Goal: Connect with others: Establish contact or relationships with other users

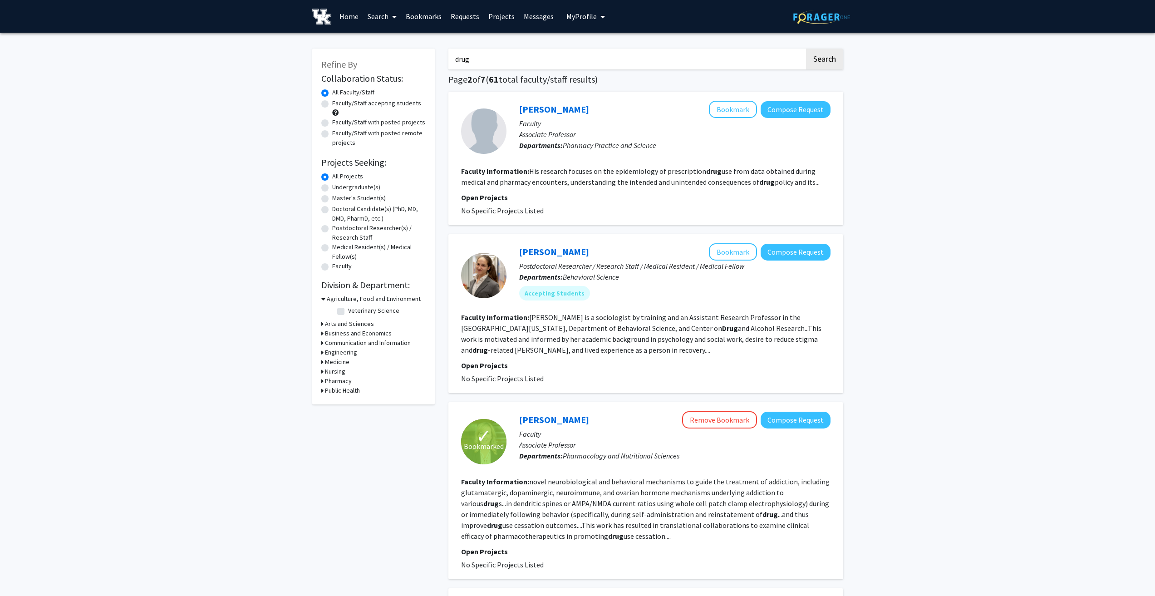
click at [418, 18] on link "Bookmarks" at bounding box center [423, 16] width 45 height 32
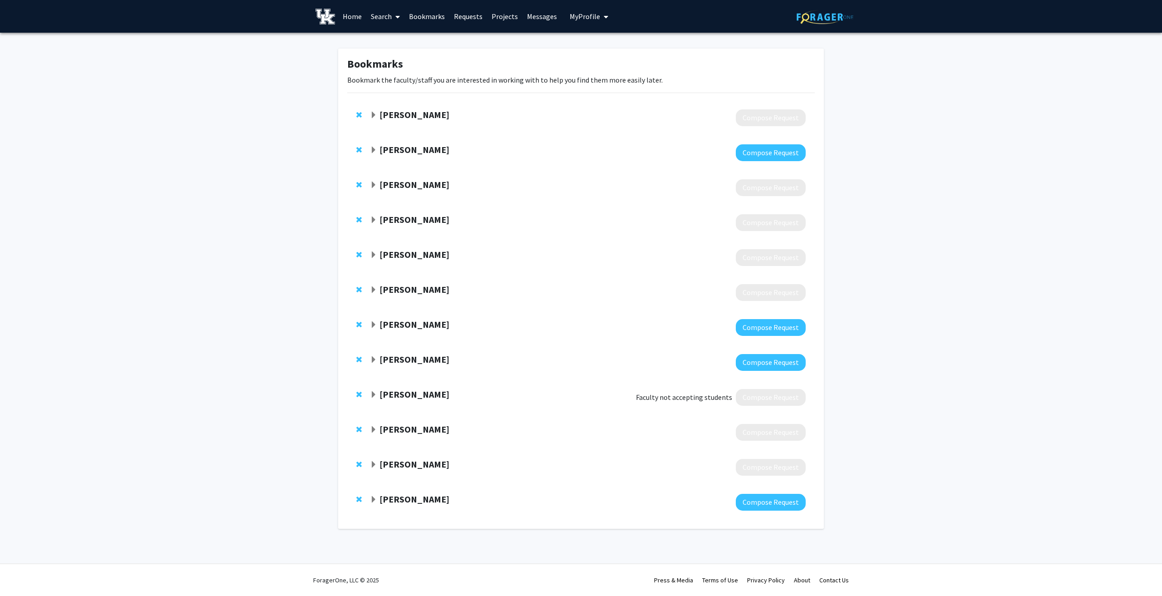
click at [380, 152] on strong "David Westneat" at bounding box center [415, 149] width 70 height 11
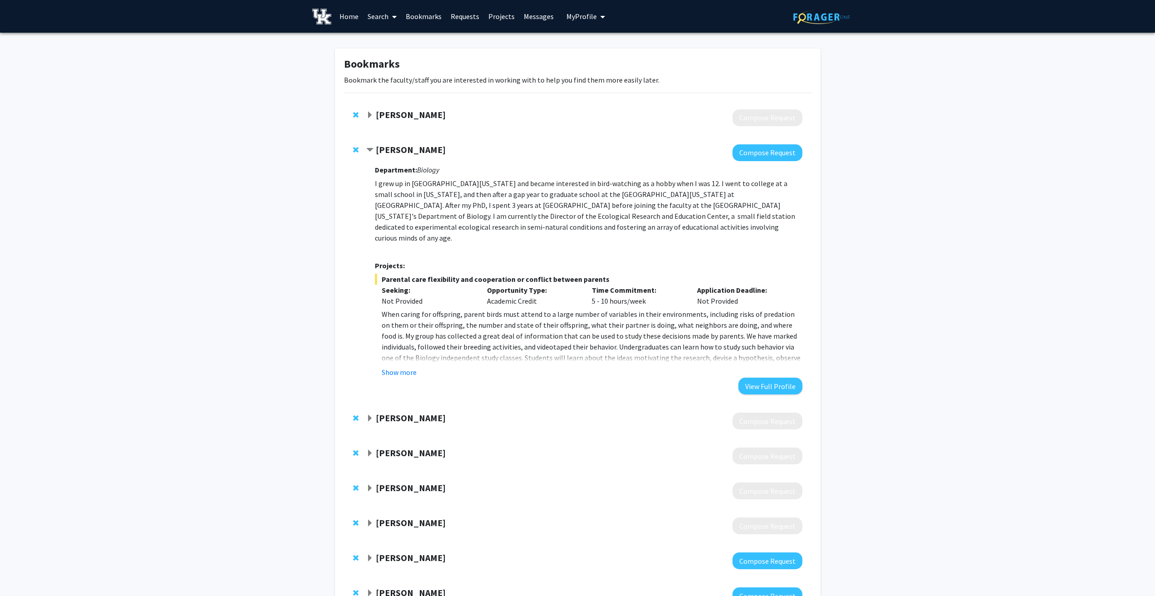
click at [405, 367] on button "Show more" at bounding box center [399, 372] width 35 height 11
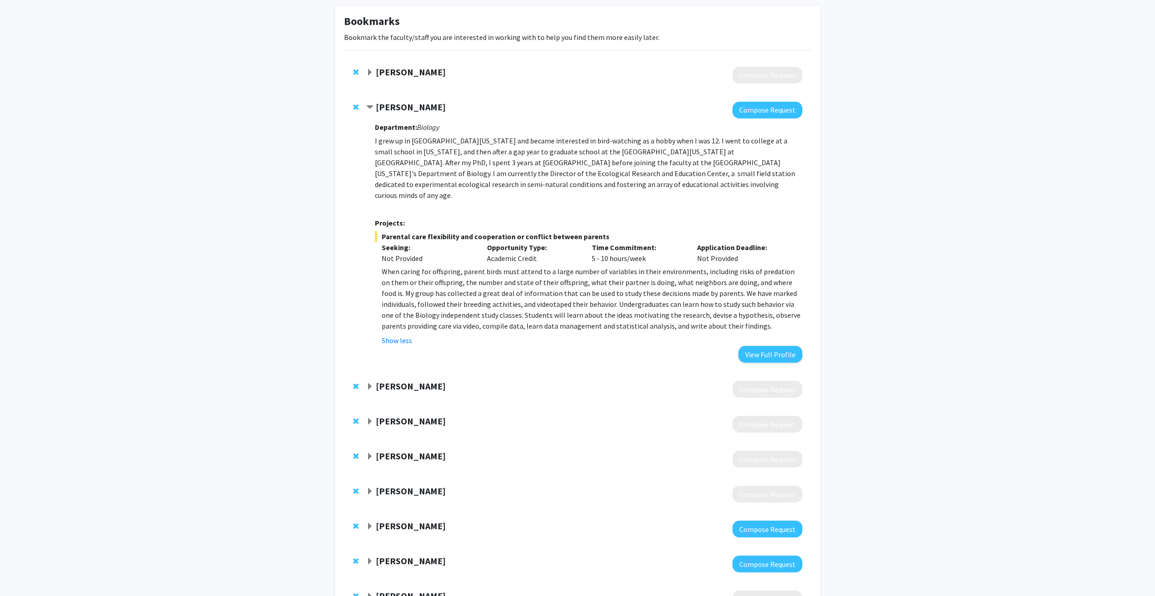
scroll to position [45, 0]
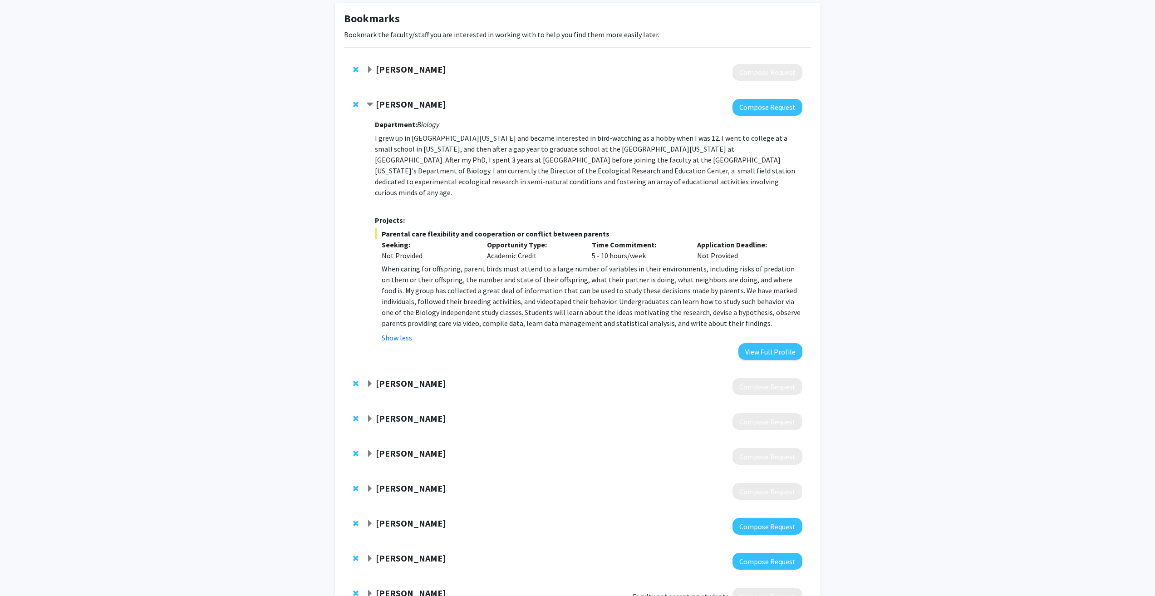
drag, startPoint x: 374, startPoint y: 104, endPoint x: 377, endPoint y: 91, distance: 13.1
click at [374, 104] on div "David Westneat" at bounding box center [464, 104] width 196 height 11
click at [367, 68] on span "Expand Thomas Prisinzano Bookmark" at bounding box center [369, 69] width 7 height 7
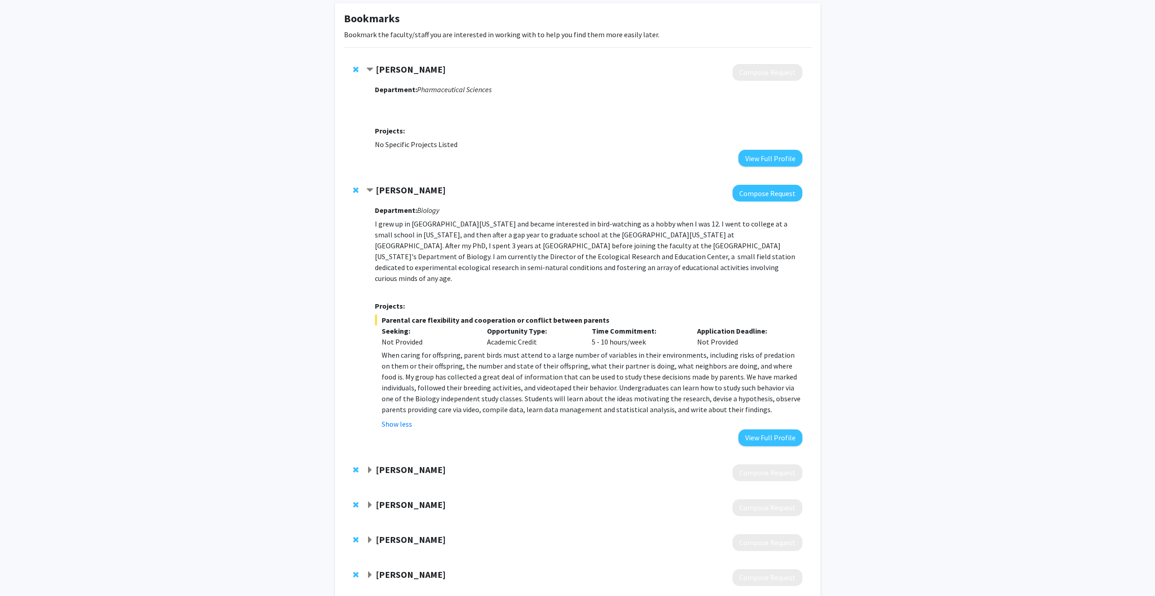
click at [369, 188] on span "Contract David Westneat Bookmark" at bounding box center [369, 190] width 7 height 7
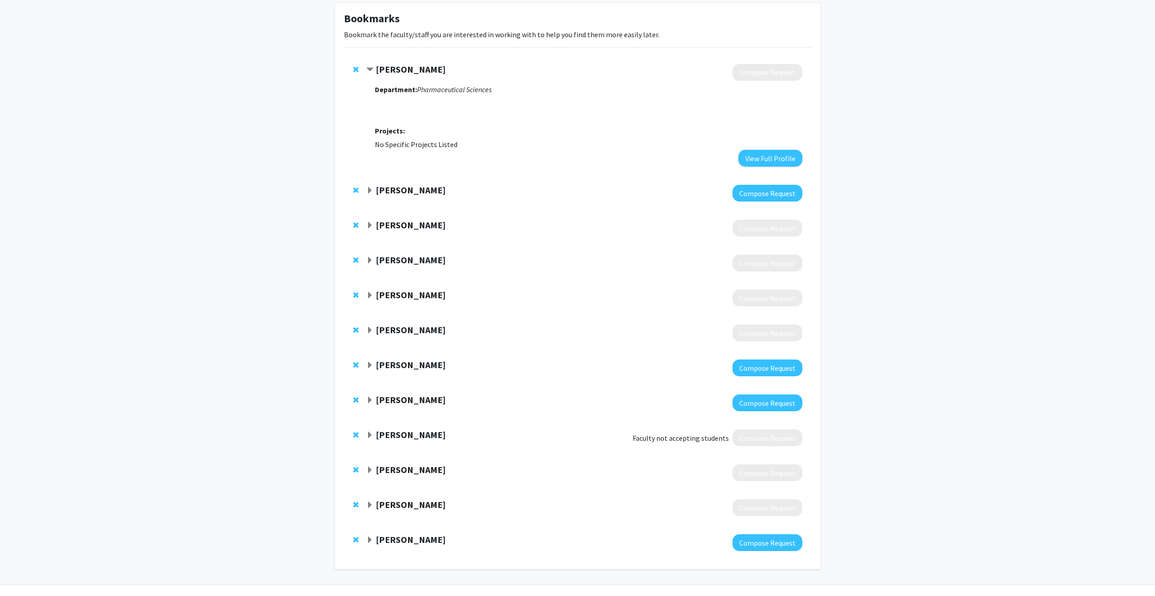
click at [370, 67] on span "Contract Thomas Prisinzano Bookmark" at bounding box center [369, 69] width 7 height 7
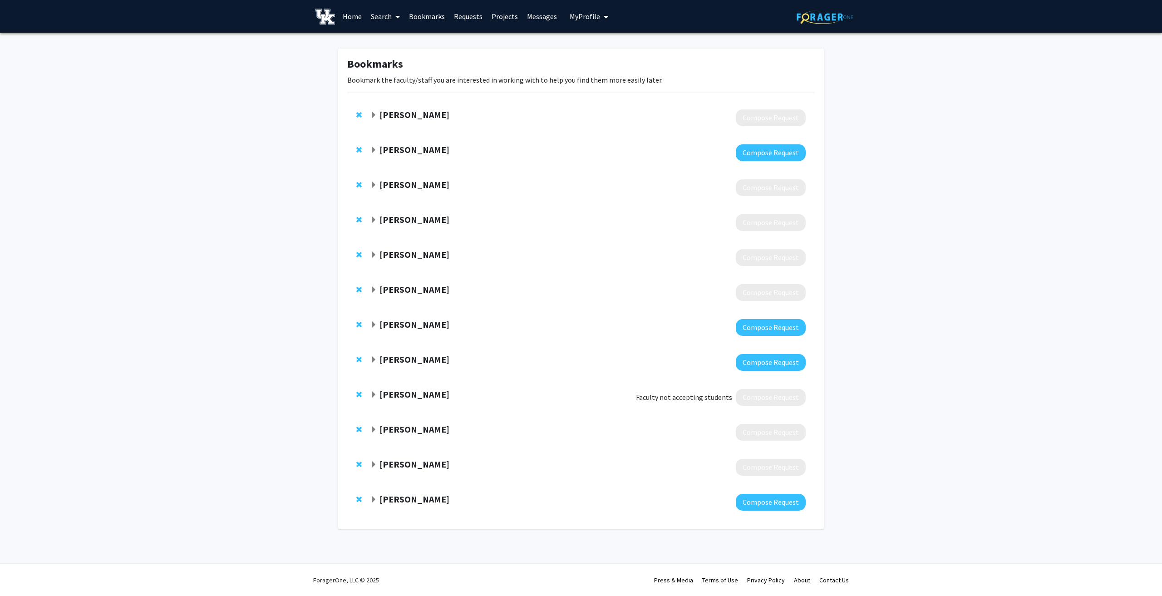
click at [358, 326] on span "Remove TK Logan from bookmarks" at bounding box center [358, 324] width 5 height 7
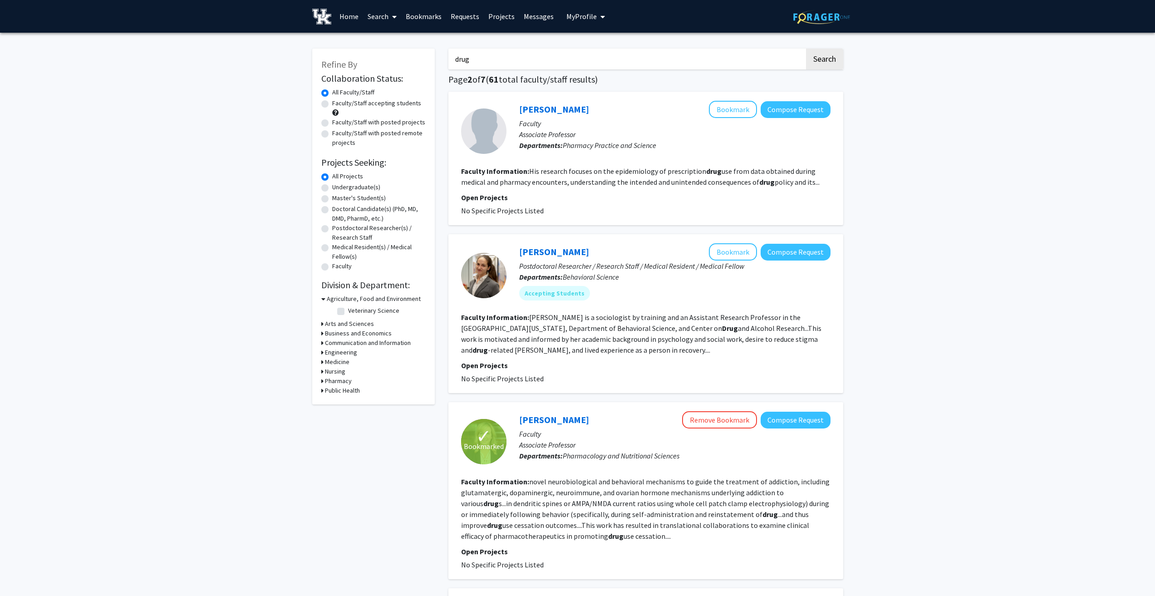
click at [412, 17] on link "Bookmarks" at bounding box center [423, 16] width 45 height 32
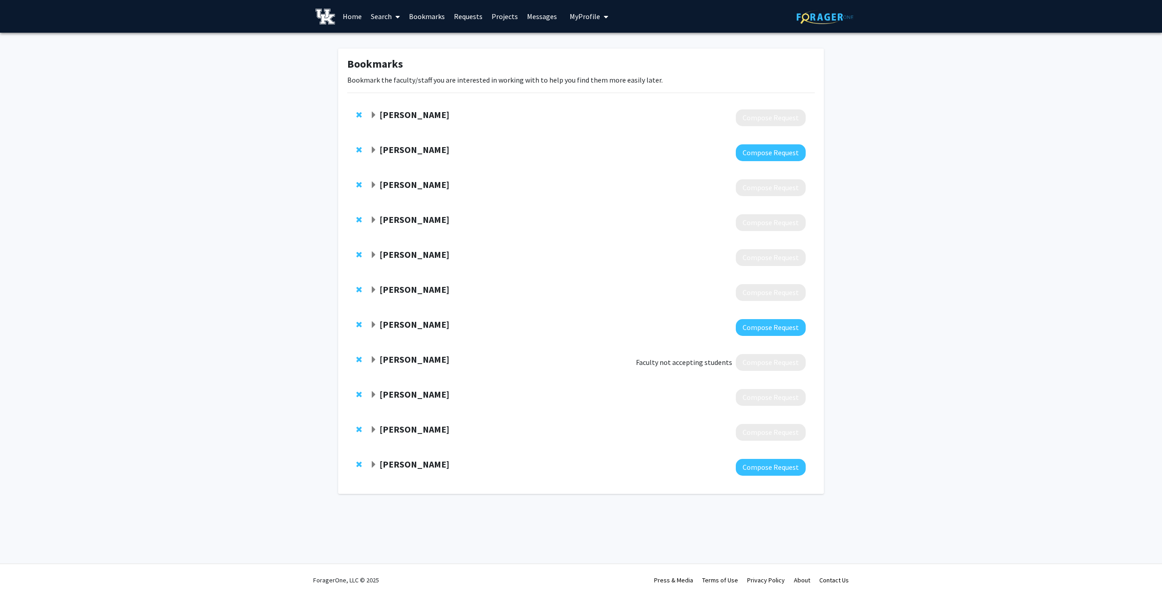
click at [376, 290] on span "Expand Brady Reynolds Bookmark" at bounding box center [373, 289] width 7 height 7
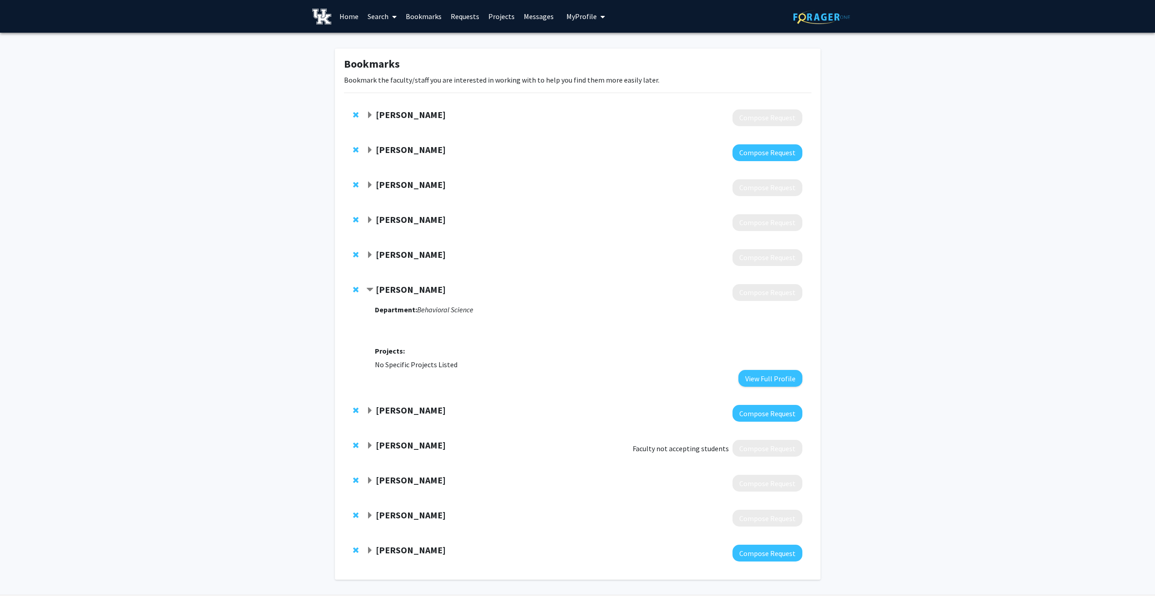
click at [376, 290] on strong "Brady Reynolds" at bounding box center [411, 289] width 70 height 11
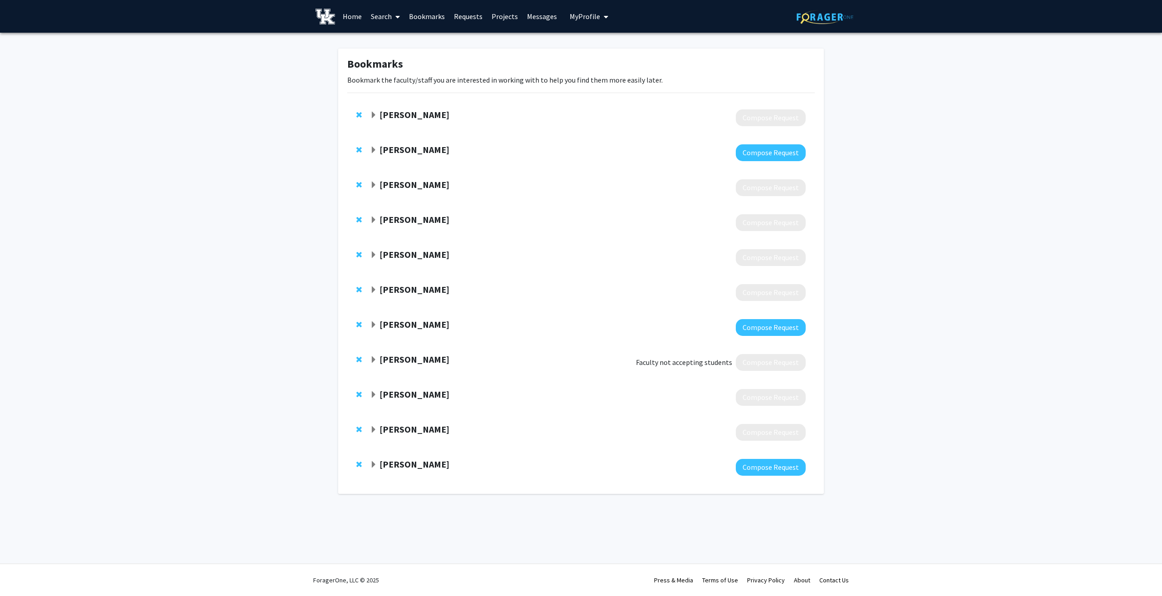
click at [376, 291] on span "Expand Brady Reynolds Bookmark" at bounding box center [373, 289] width 7 height 7
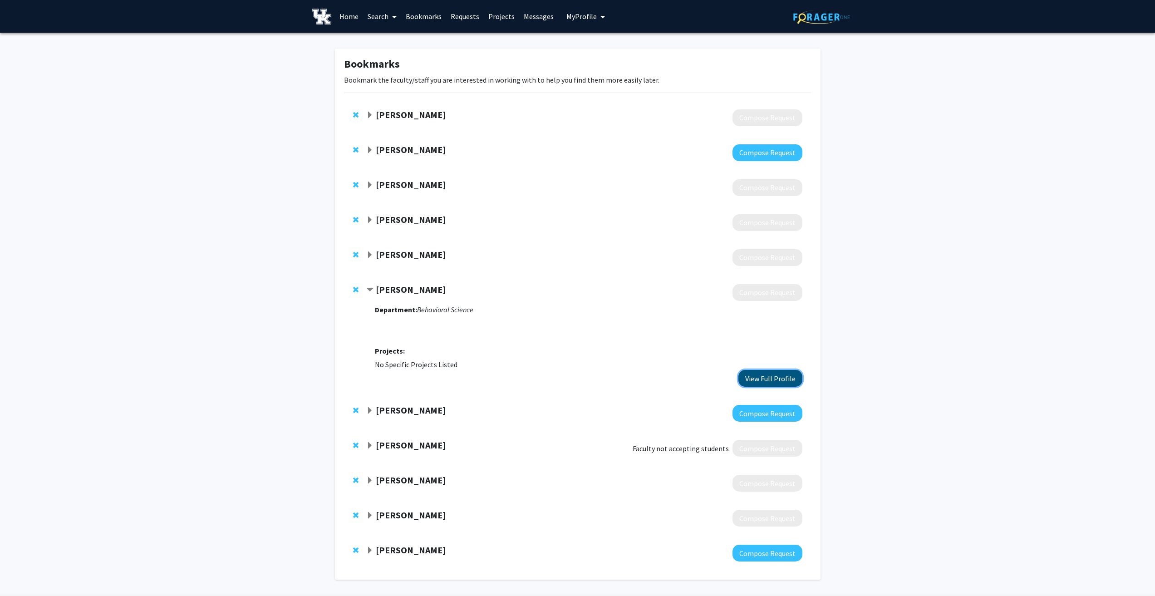
click at [770, 380] on button "View Full Profile" at bounding box center [771, 378] width 64 height 17
click at [373, 287] on span "Contract Brady Reynolds Bookmark" at bounding box center [369, 289] width 7 height 7
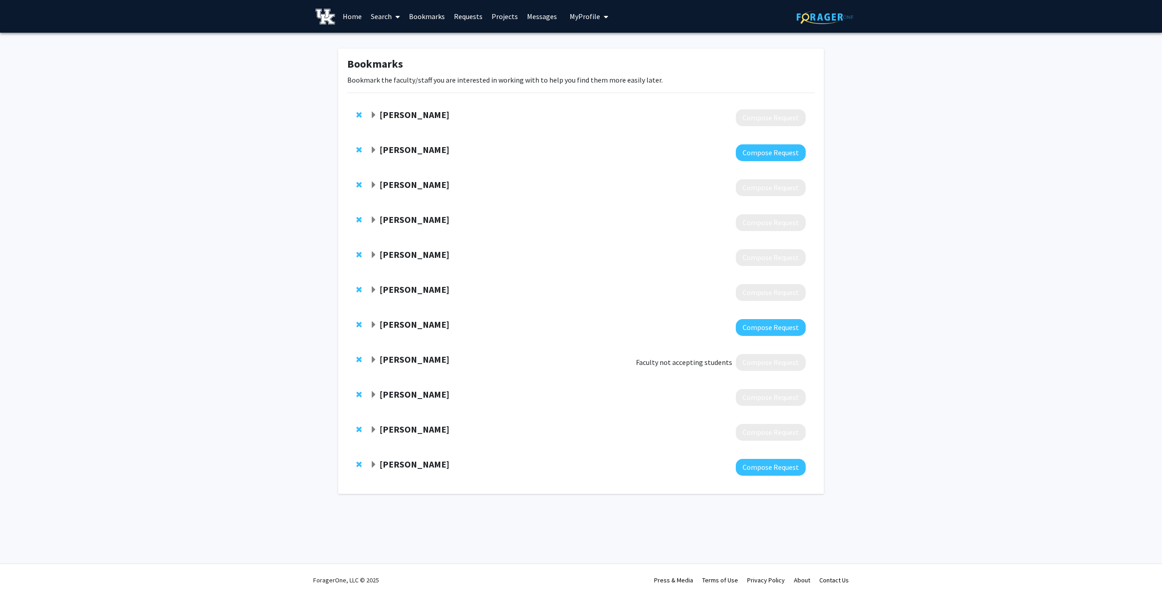
click at [375, 251] on span "Expand Michelle Martel Bookmark" at bounding box center [373, 254] width 7 height 7
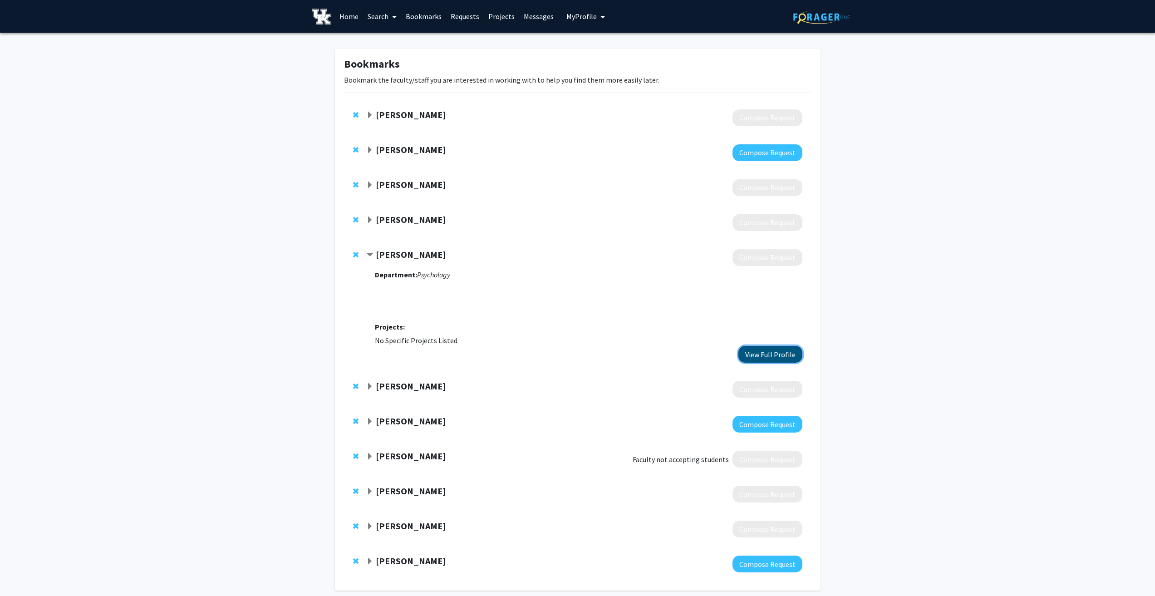
click at [759, 354] on button "View Full Profile" at bounding box center [771, 354] width 64 height 17
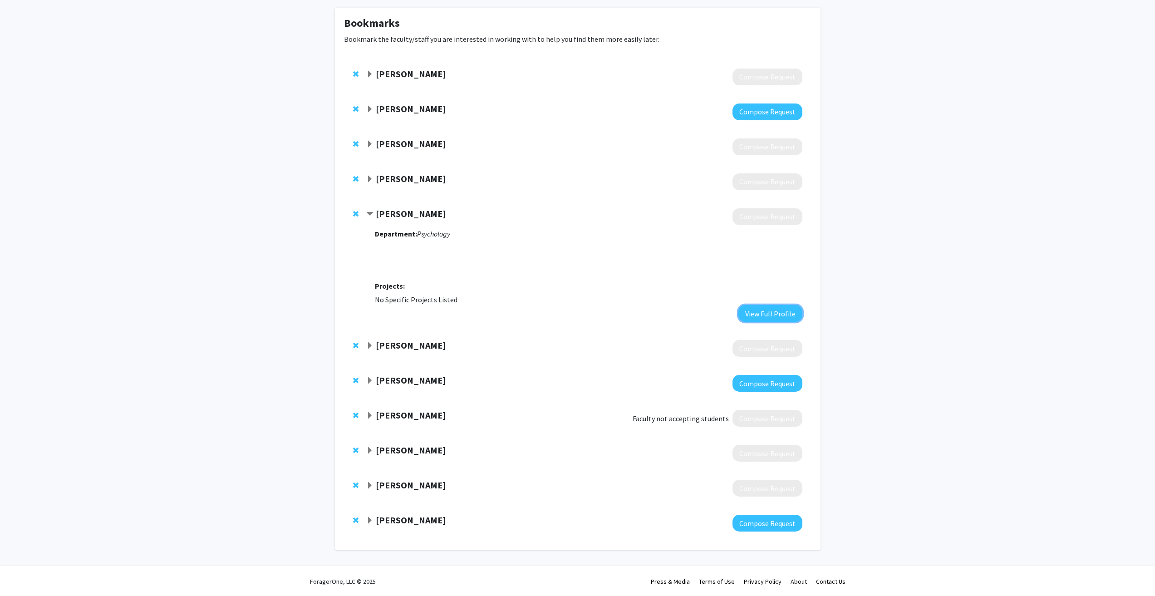
scroll to position [42, 0]
click at [374, 519] on span "Expand Amanda Fallin-Bennett Bookmark" at bounding box center [369, 519] width 7 height 7
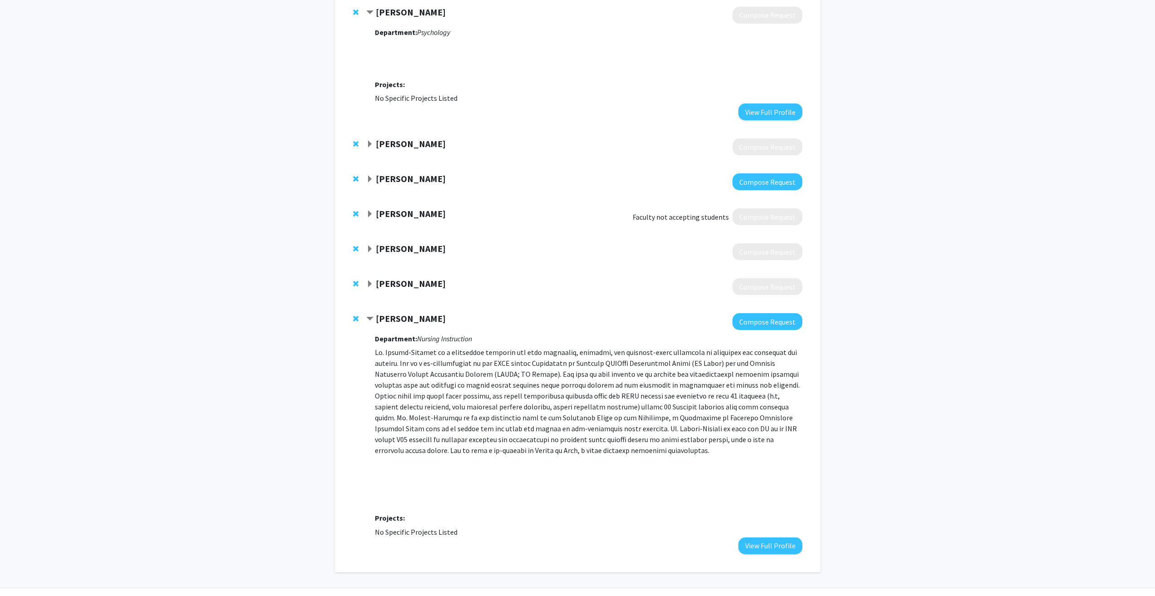
scroll to position [266, 0]
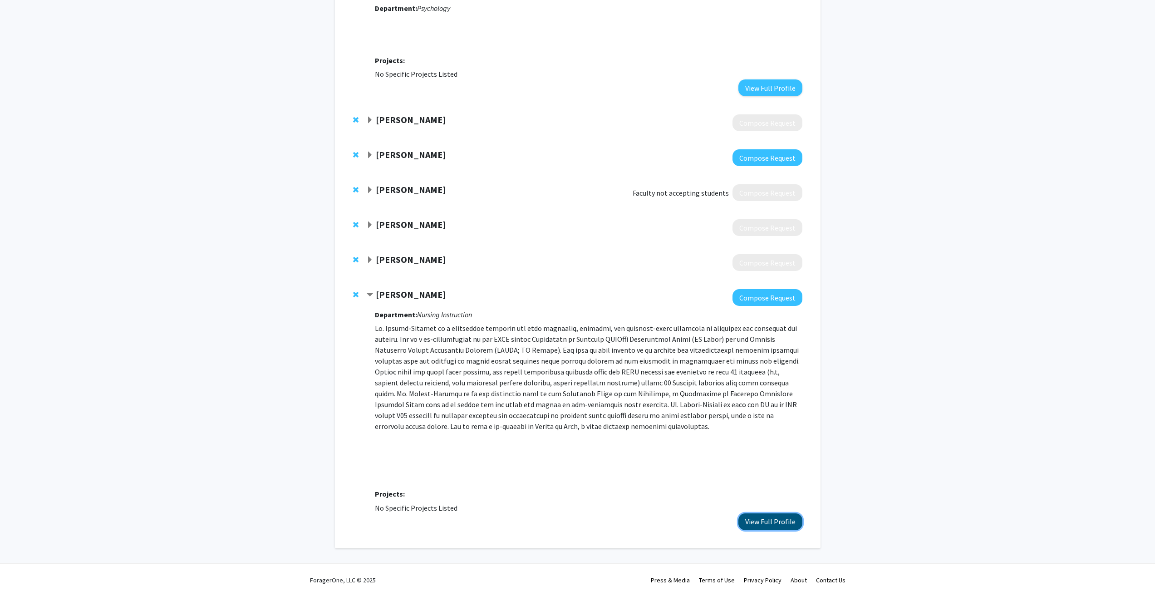
click at [759, 523] on button "View Full Profile" at bounding box center [771, 521] width 64 height 17
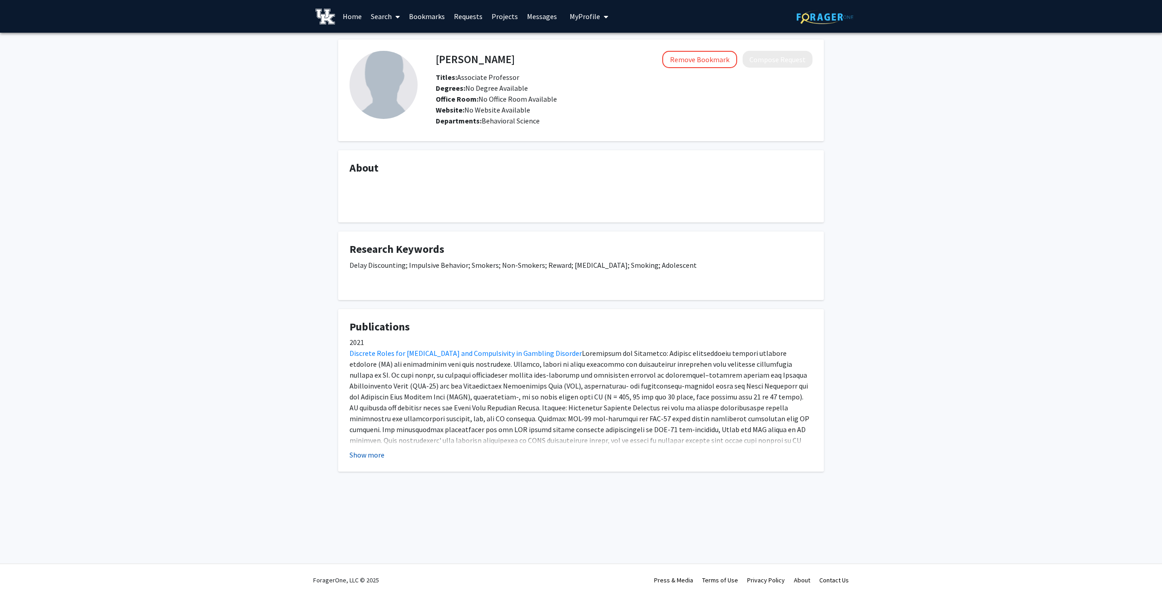
click at [361, 457] on button "Show more" at bounding box center [367, 454] width 35 height 11
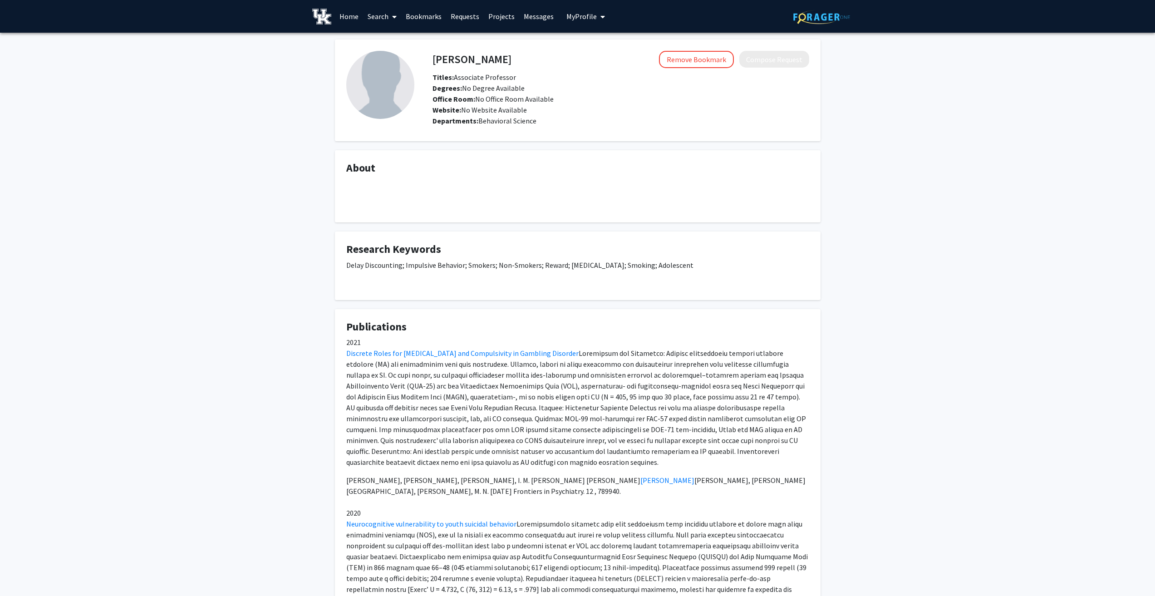
drag, startPoint x: 236, startPoint y: 68, endPoint x: 227, endPoint y: 69, distance: 9.5
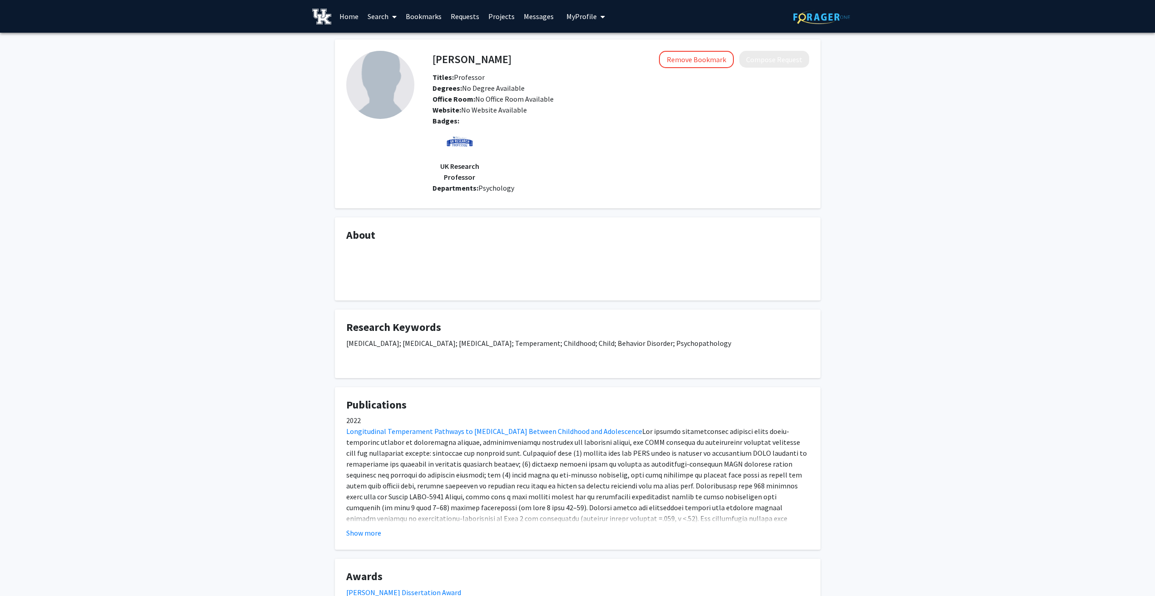
click at [232, 325] on div "[PERSON_NAME] Remove Bookmark Compose Request Titles: Professor Degrees: No Deg…" at bounding box center [577, 347] width 1155 height 628
click at [369, 538] on button "Show more" at bounding box center [363, 533] width 35 height 11
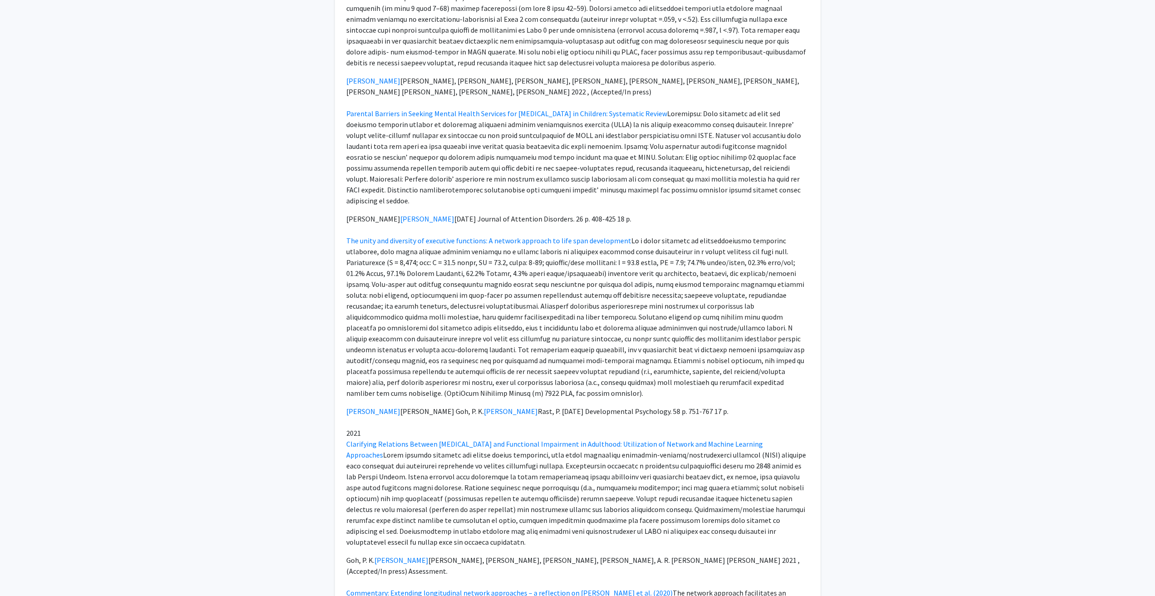
scroll to position [227, 0]
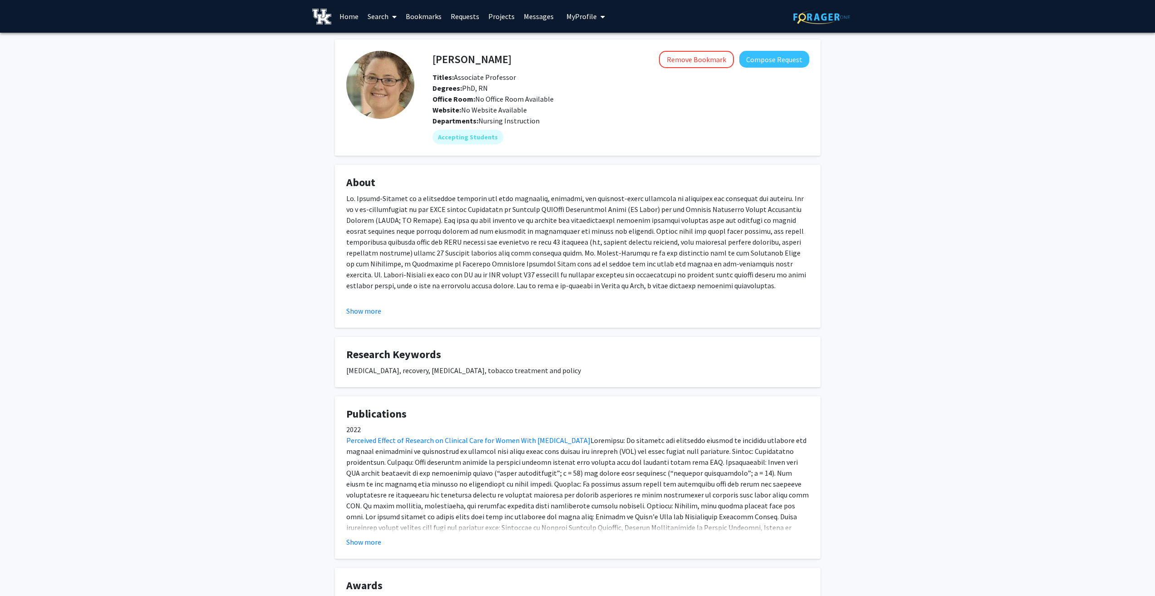
click at [183, 314] on div "Amanda Fallin-Bennett Remove Bookmark Compose Request Titles: Associate Profess…" at bounding box center [577, 397] width 1155 height 728
click at [368, 310] on button "Show more" at bounding box center [363, 311] width 35 height 11
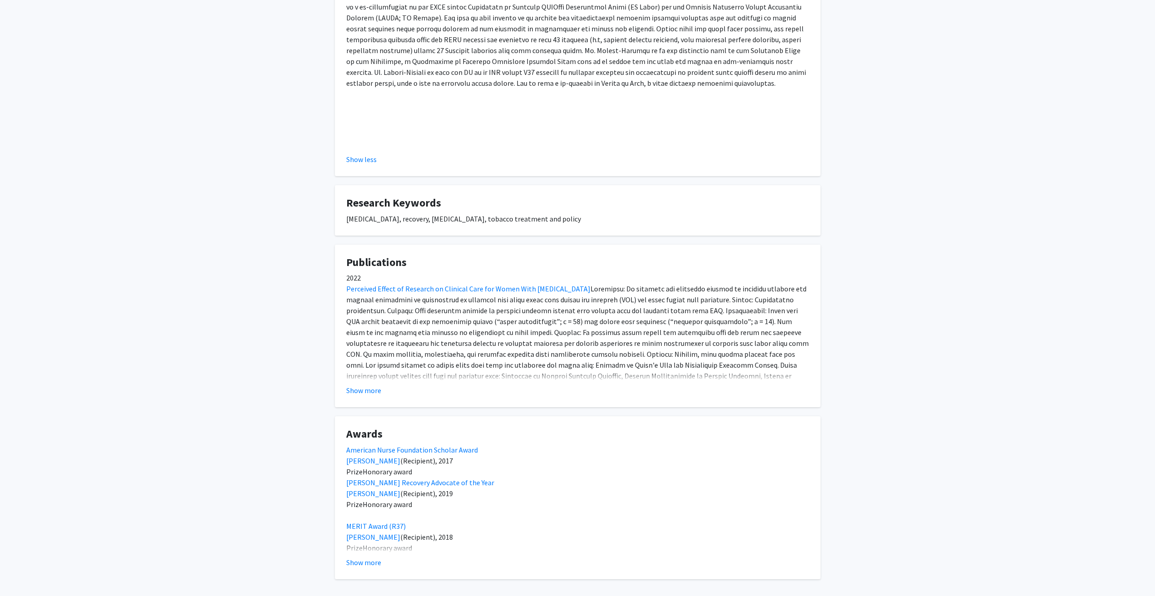
scroll to position [242, 0]
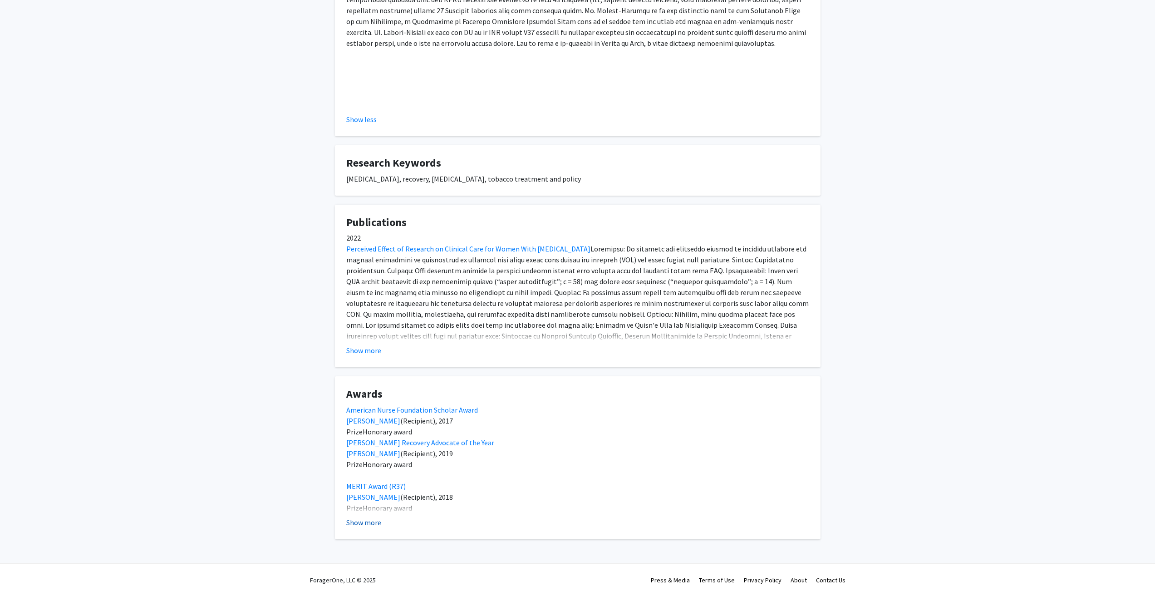
click at [361, 523] on button "Show more" at bounding box center [363, 522] width 35 height 11
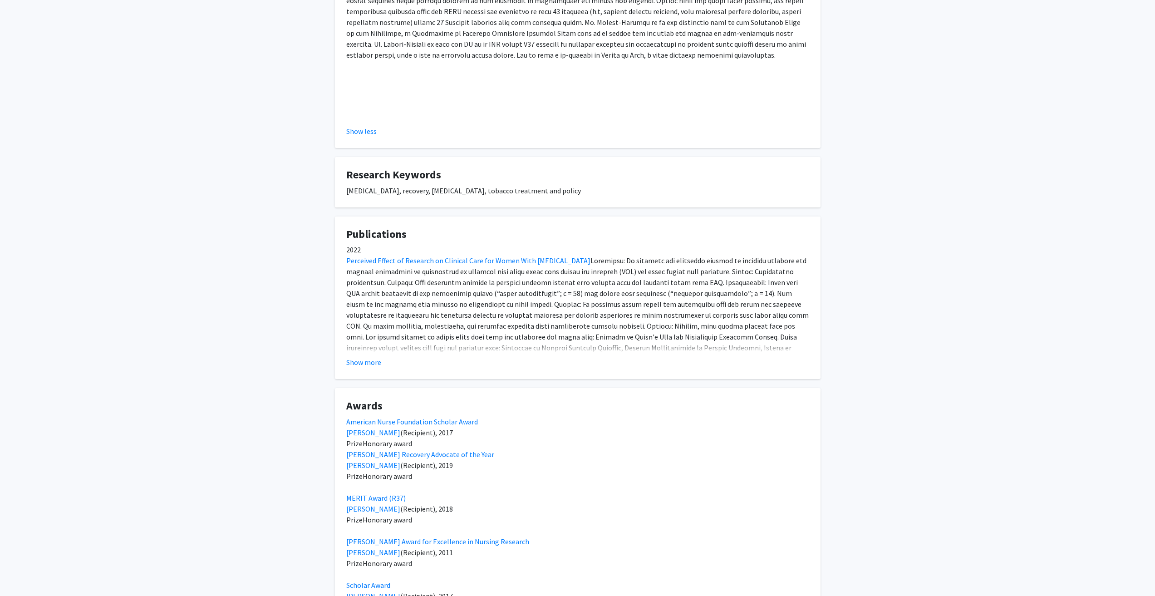
scroll to position [193, 0]
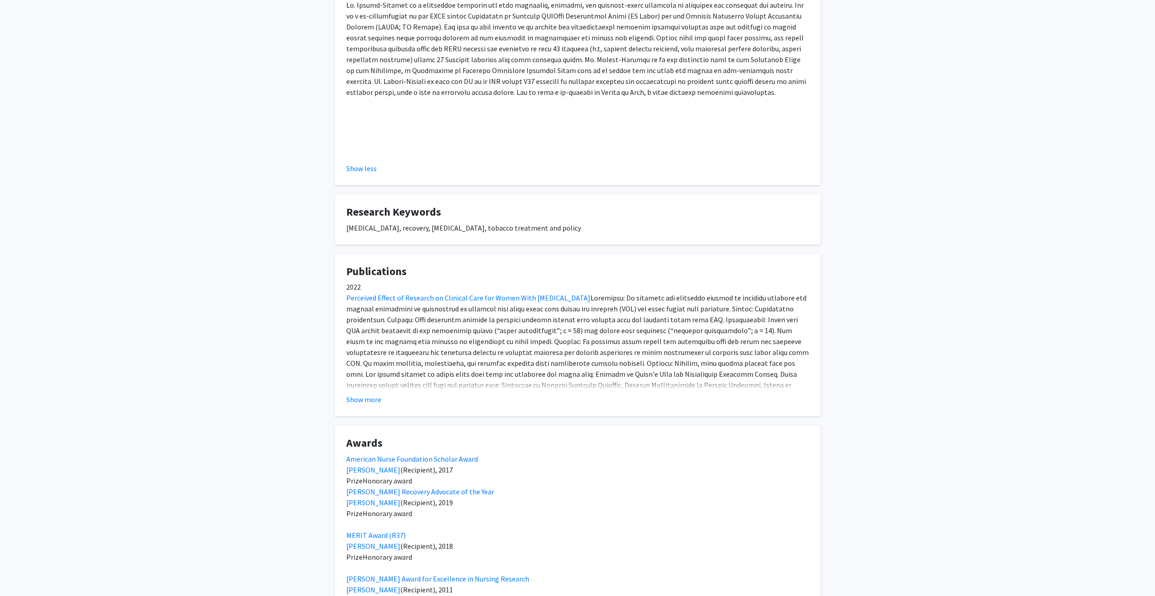
click at [372, 408] on fg-card "Publications 2022 Perceived Effect of Research on Clinical Care for Women With …" at bounding box center [578, 335] width 486 height 163
click at [371, 399] on button "Show more" at bounding box center [363, 399] width 35 height 11
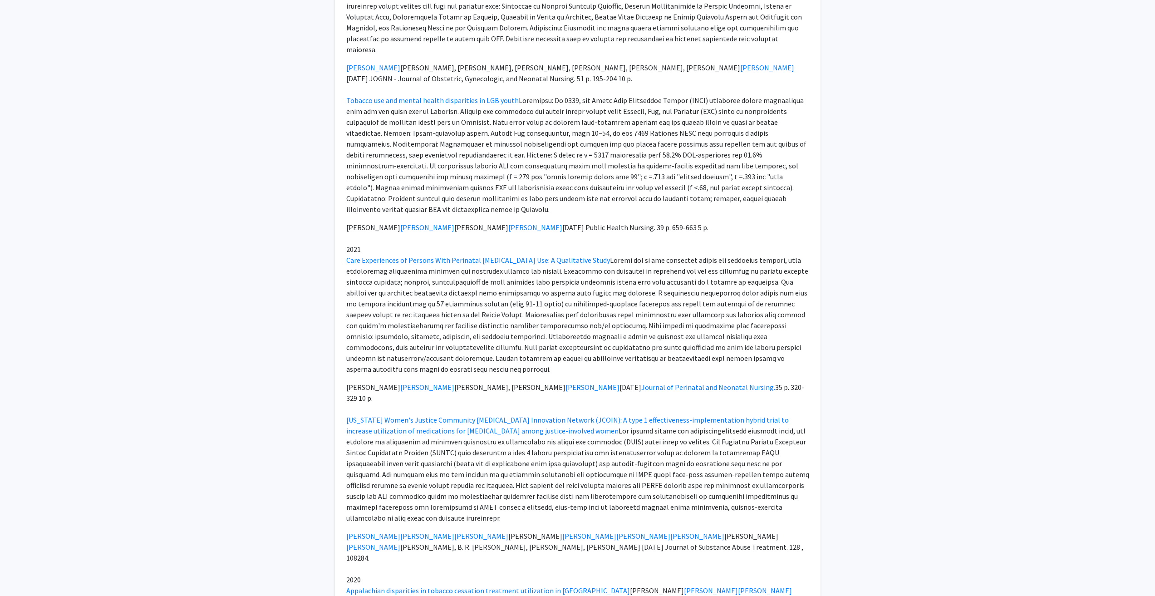
scroll to position [0, 0]
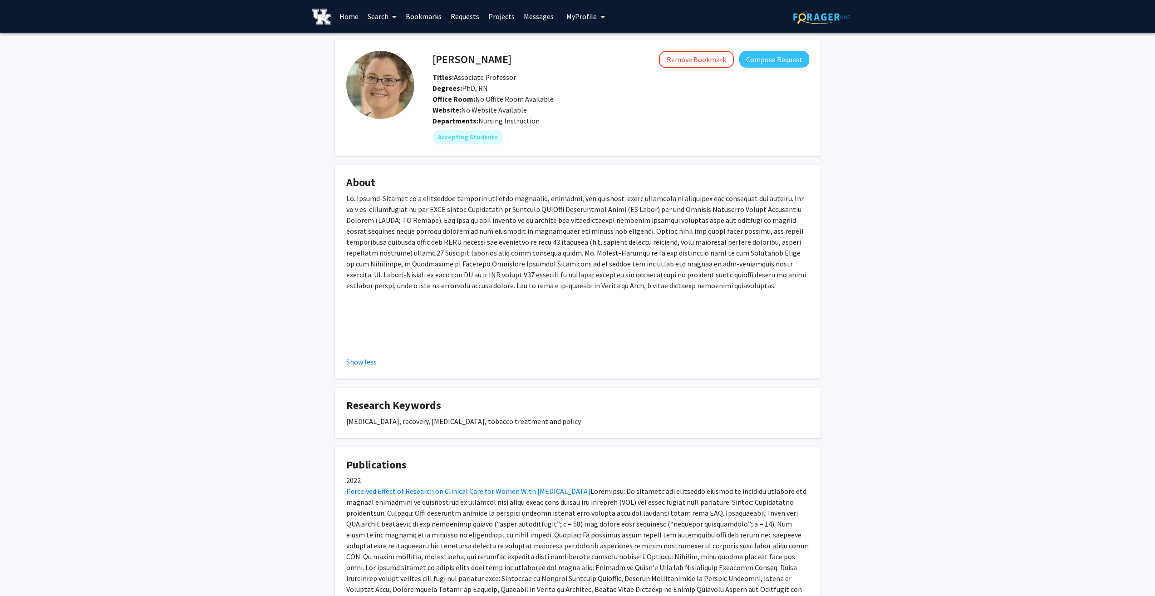
drag, startPoint x: 174, startPoint y: 324, endPoint x: 210, endPoint y: 197, distance: 132.0
click at [761, 57] on button "Compose Request" at bounding box center [775, 59] width 70 height 17
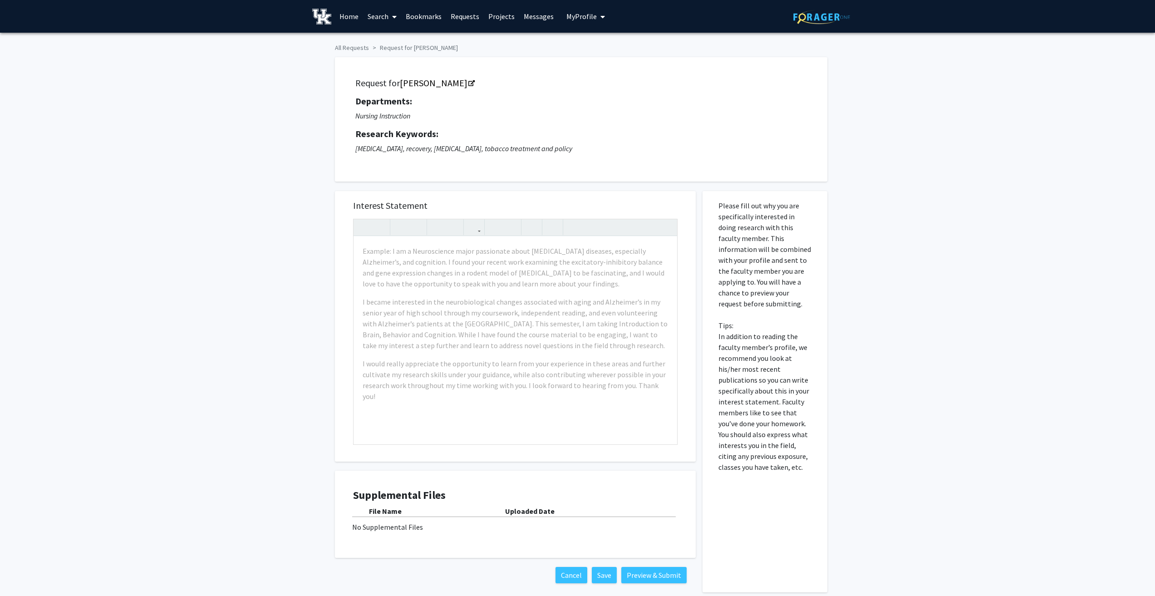
click at [464, 75] on div "Request for Amanda Fallin-Bennett Departments: Nursing Instruction Research Key…" at bounding box center [581, 120] width 470 height 102
click at [461, 85] on link "Amanda Fallin-Bennett" at bounding box center [437, 82] width 74 height 11
